Goal: Book appointment/travel/reservation

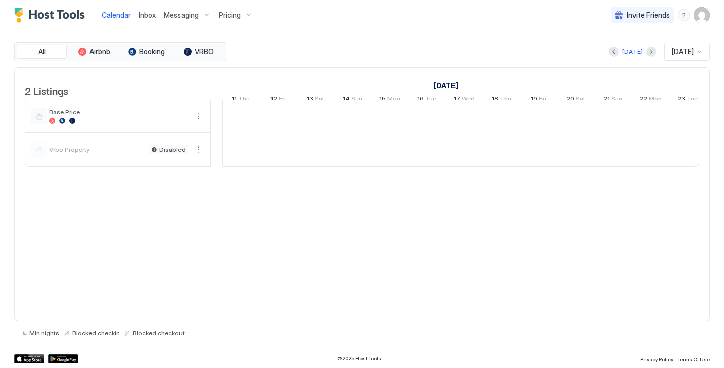
scroll to position [0, 559]
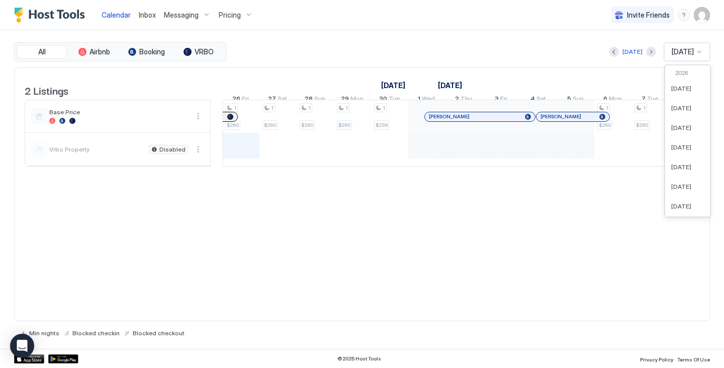
click at [672, 48] on span "[DATE]" at bounding box center [683, 51] width 22 height 9
click at [680, 126] on div "[DATE]" at bounding box center [688, 122] width 45 height 20
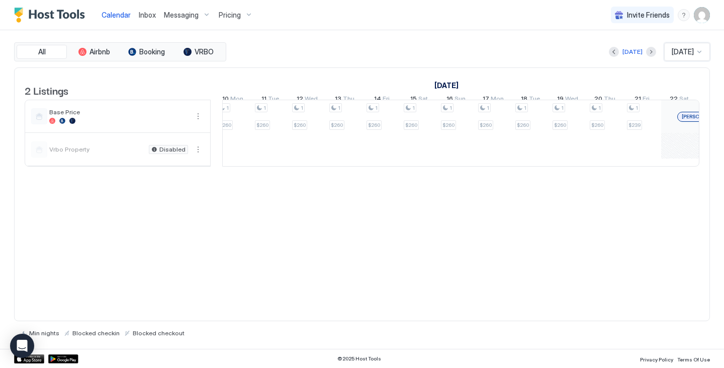
scroll to position [0, 0]
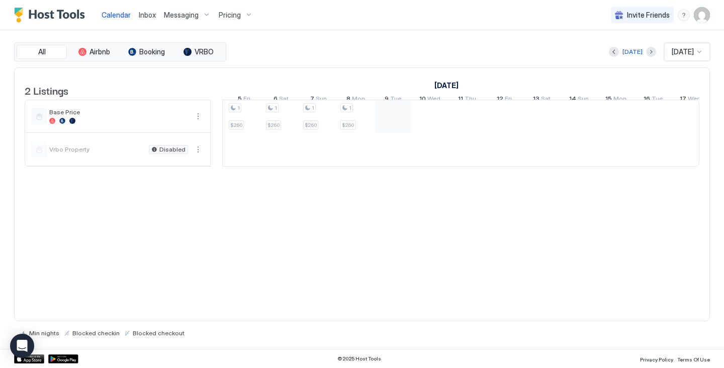
click at [401, 127] on div at bounding box center [393, 116] width 37 height 33
click at [426, 133] on div at bounding box center [430, 116] width 37 height 33
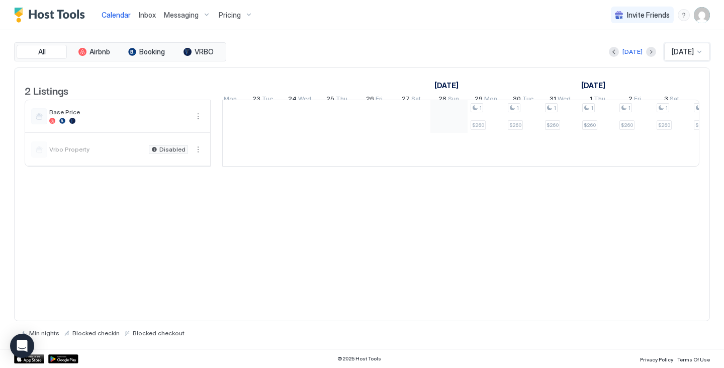
click at [450, 120] on div at bounding box center [449, 116] width 37 height 33
click at [407, 115] on div at bounding box center [411, 116] width 37 height 33
click at [382, 119] on div at bounding box center [374, 116] width 37 height 33
click at [318, 124] on div at bounding box center [300, 116] width 37 height 33
click at [340, 133] on div at bounding box center [352, 116] width 37 height 33
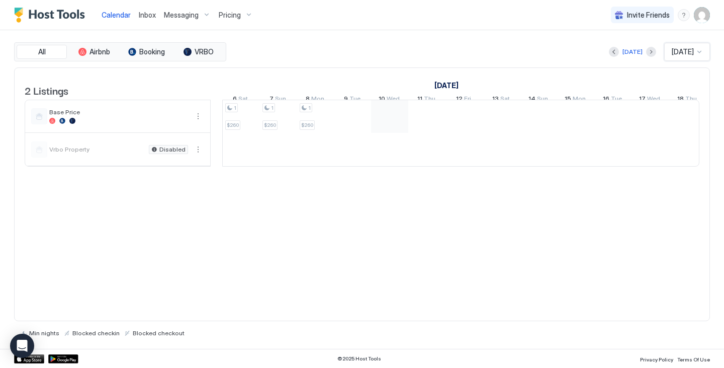
click at [386, 121] on div at bounding box center [389, 116] width 37 height 33
click at [459, 125] on div at bounding box center [464, 116] width 37 height 33
click at [497, 117] on div at bounding box center [501, 116] width 37 height 33
click at [543, 116] on div at bounding box center [538, 116] width 37 height 33
click at [467, 129] on div at bounding box center [477, 116] width 37 height 33
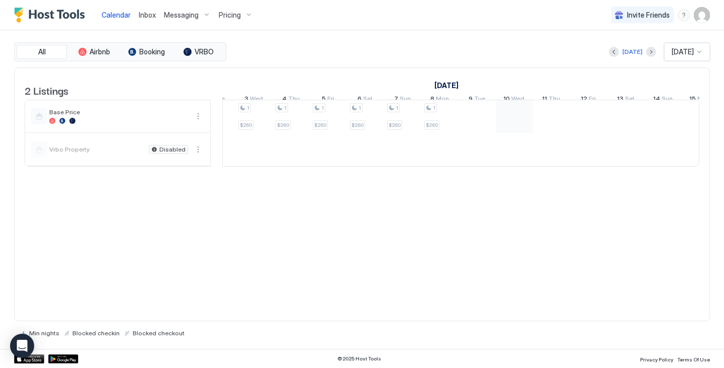
click at [517, 117] on div at bounding box center [514, 116] width 37 height 33
click at [476, 124] on div at bounding box center [482, 116] width 37 height 33
click at [521, 123] on div at bounding box center [519, 116] width 37 height 33
click at [425, 121] on div at bounding box center [407, 116] width 37 height 33
click at [366, 124] on div at bounding box center [370, 116] width 37 height 33
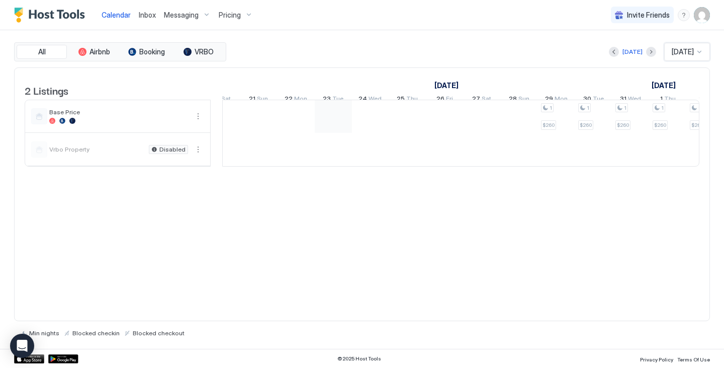
click at [332, 124] on div at bounding box center [333, 116] width 37 height 33
click at [294, 127] on div at bounding box center [296, 116] width 37 height 33
click at [258, 122] on div at bounding box center [258, 116] width 37 height 33
click at [656, 133] on div at bounding box center [670, 116] width 37 height 33
click at [637, 135] on div "1 $260 1 $260 1 $260 1 $260 1 $260 1 $260 1 $260 1 $260 1 $260 1 $260 1 $260 1 …" at bounding box center [410, 133] width 1973 height 66
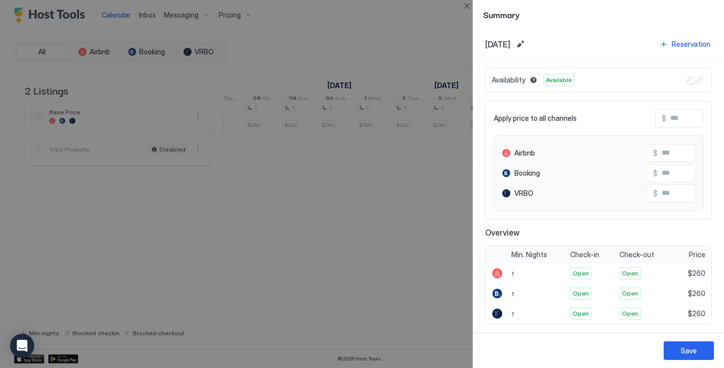
click at [446, 43] on div at bounding box center [362, 184] width 724 height 368
click at [380, 190] on div at bounding box center [362, 184] width 724 height 368
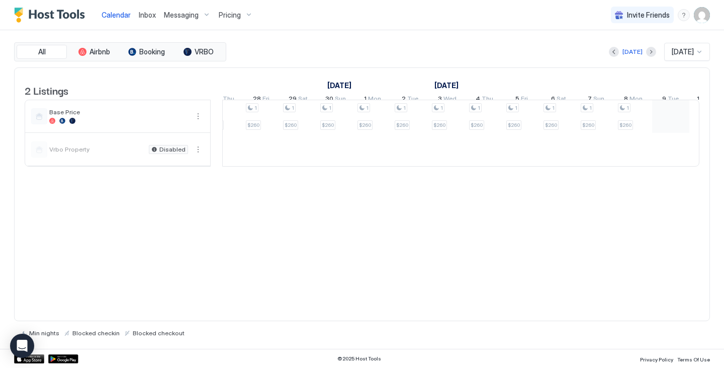
click at [655, 131] on div at bounding box center [670, 116] width 37 height 33
